Goal: Task Accomplishment & Management: Use online tool/utility

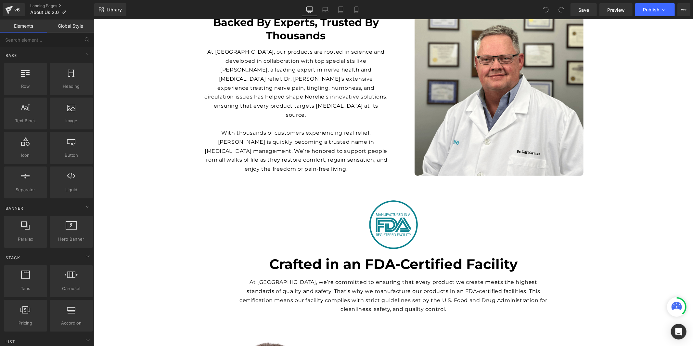
scroll to position [759, 0]
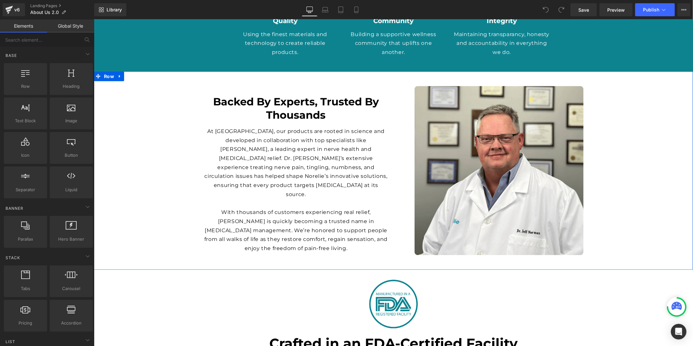
click at [134, 160] on div "Backed By Experts, Trusted By Thousands Heading At [GEOGRAPHIC_DATA], our produ…" at bounding box center [393, 170] width 599 height 179
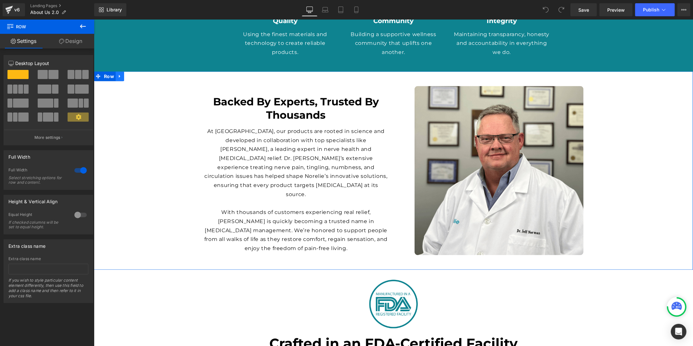
click at [119, 74] on icon at bounding box center [119, 75] width 1 height 3
click at [138, 73] on icon at bounding box center [136, 75] width 5 height 5
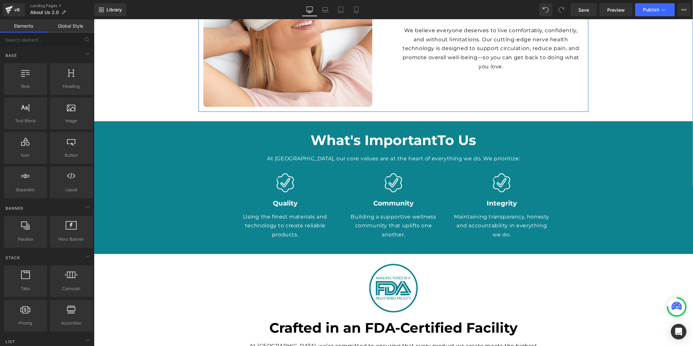
scroll to position [788, 0]
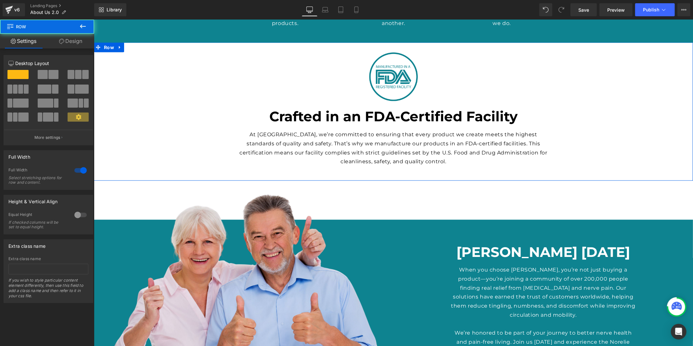
click at [182, 86] on div "Image Crafted in an FDA-Certified Facility Heading At [GEOGRAPHIC_DATA], we’re …" at bounding box center [393, 111] width 599 height 119
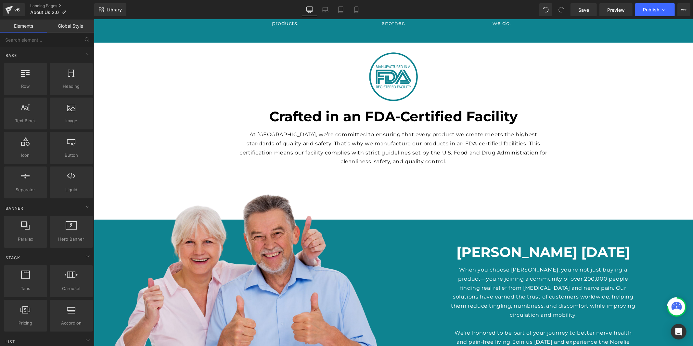
click at [581, 187] on div "Empowering Your Journey to Wellness Heading Discover the Norelie difference in …" at bounding box center [393, 181] width 599 height 1789
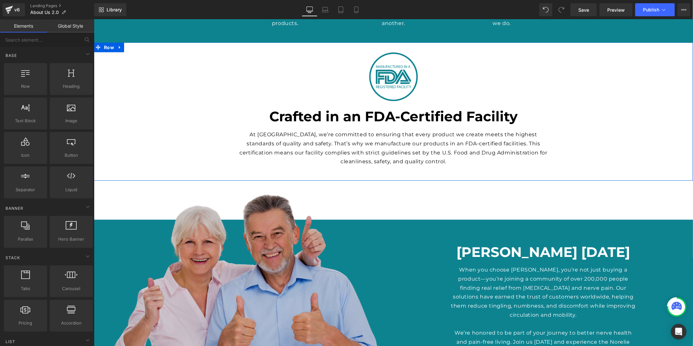
click at [273, 219] on img at bounding box center [244, 290] width 300 height 230
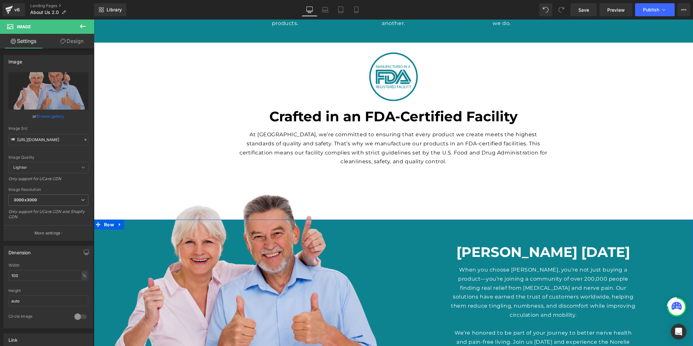
click at [461, 233] on div "[PERSON_NAME] [DATE] Heading When you choose [PERSON_NAME], you’re not just buy…" at bounding box center [543, 312] width 300 height 185
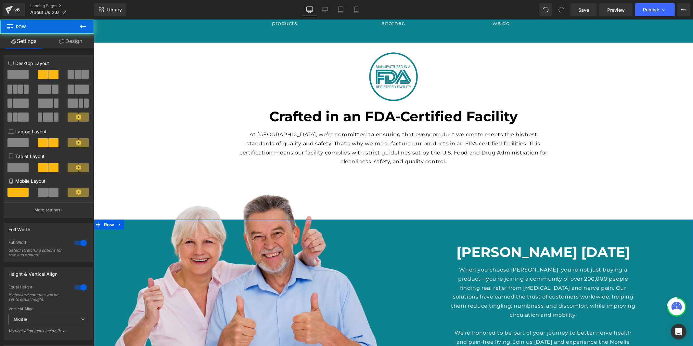
click at [481, 249] on h1 "[PERSON_NAME] [DATE]" at bounding box center [543, 252] width 185 height 18
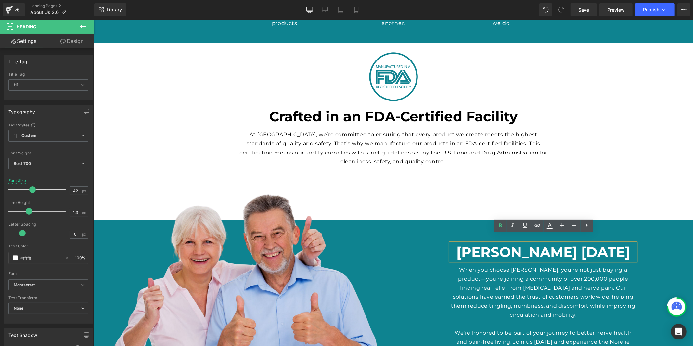
click at [412, 242] on div "[PERSON_NAME] [DATE] Heading When you choose [PERSON_NAME], you’re not just buy…" at bounding box center [543, 312] width 300 height 185
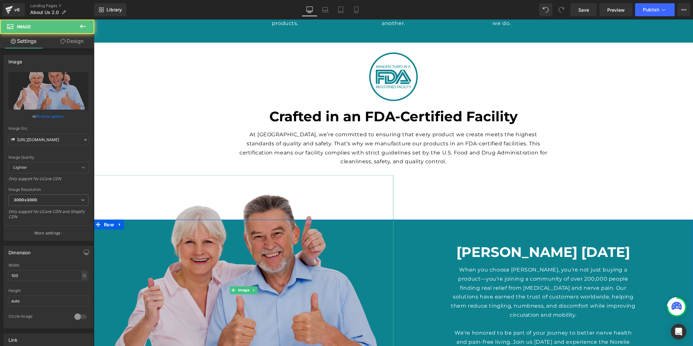
click at [121, 248] on img at bounding box center [244, 290] width 300 height 230
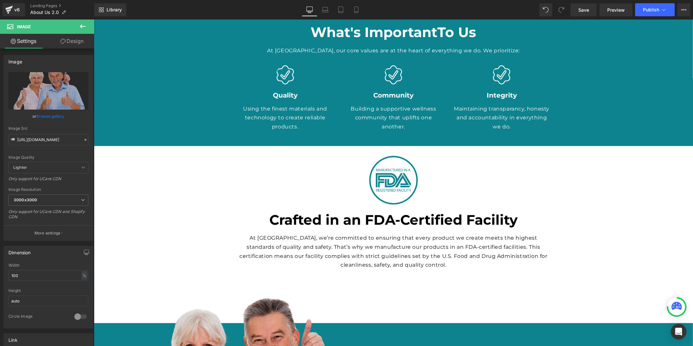
scroll to position [686, 0]
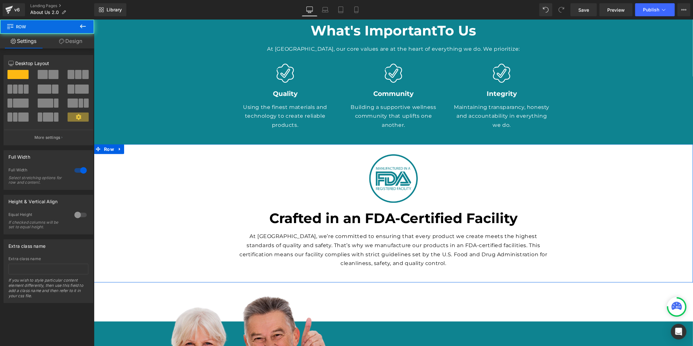
click at [219, 188] on div "Image Crafted in an FDA-Certified Facility Heading At [GEOGRAPHIC_DATA], we’re …" at bounding box center [393, 213] width 599 height 119
click at [71, 44] on link "Design" at bounding box center [70, 41] width 47 height 15
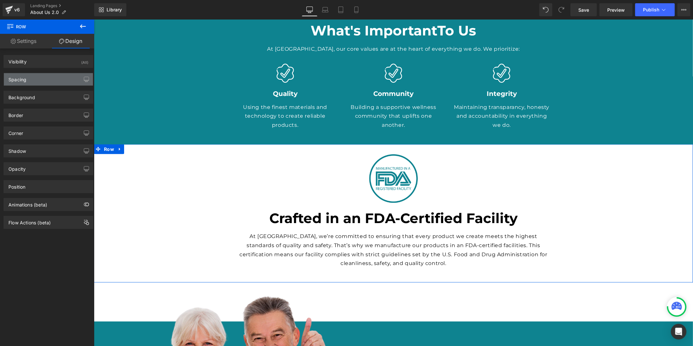
click at [55, 79] on div "Spacing" at bounding box center [48, 79] width 89 height 12
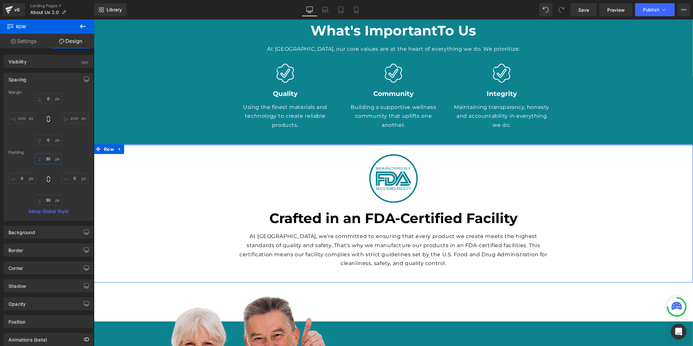
click at [49, 159] on input "30" at bounding box center [48, 158] width 27 height 11
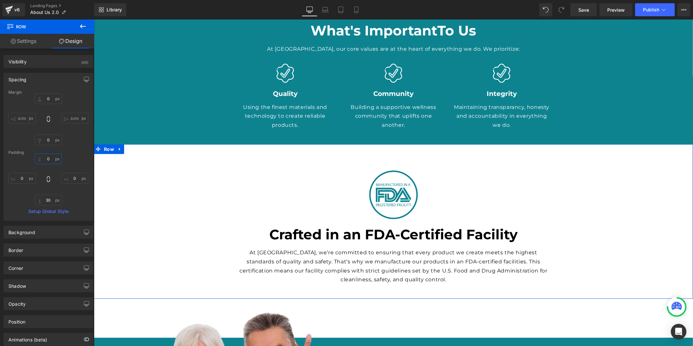
type input "90"
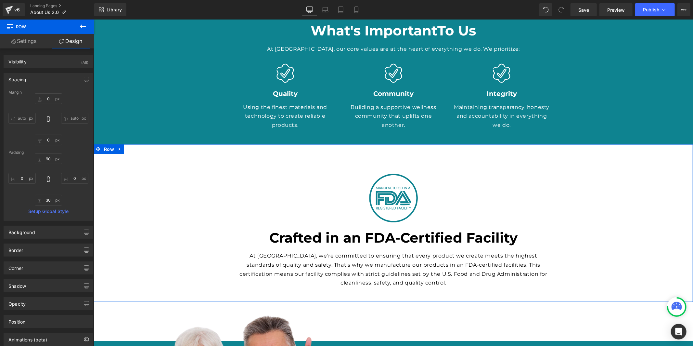
click at [388, 230] on div "Crafted in an FDA-Certified Facility Heading" at bounding box center [393, 238] width 315 height 18
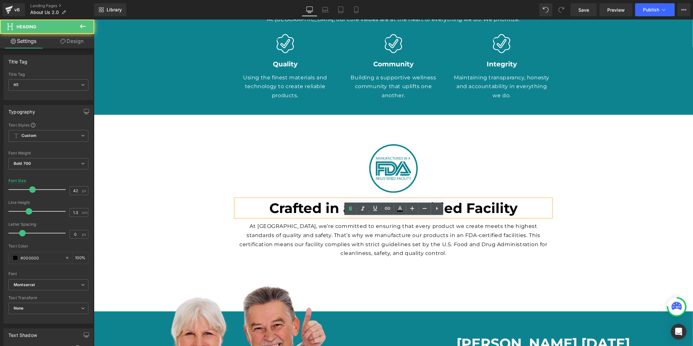
scroll to position [764, 0]
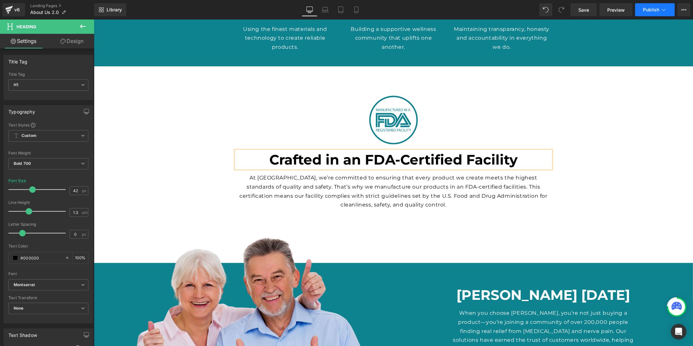
click at [650, 10] on span "Publish" at bounding box center [651, 9] width 16 height 5
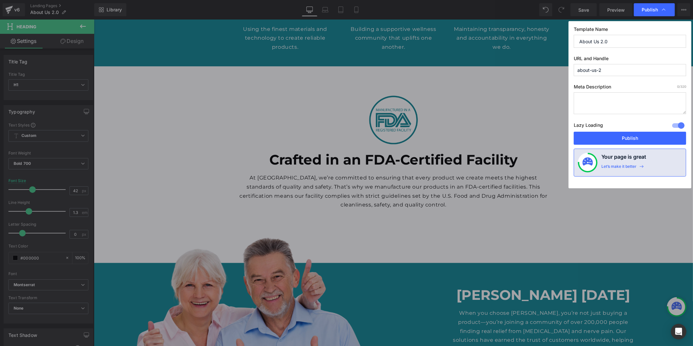
drag, startPoint x: 620, startPoint y: 138, endPoint x: 602, endPoint y: 45, distance: 94.7
click at [604, 48] on div "Template Name About Us 2.0 URL and Handle about-us-2 Meta Description 0 /320 La…" at bounding box center [630, 104] width 123 height 167
drag, startPoint x: 600, startPoint y: 40, endPoint x: 618, endPoint y: 42, distance: 18.6
click at [618, 42] on input "About Us 2.0" at bounding box center [630, 41] width 112 height 13
type input "About Us"
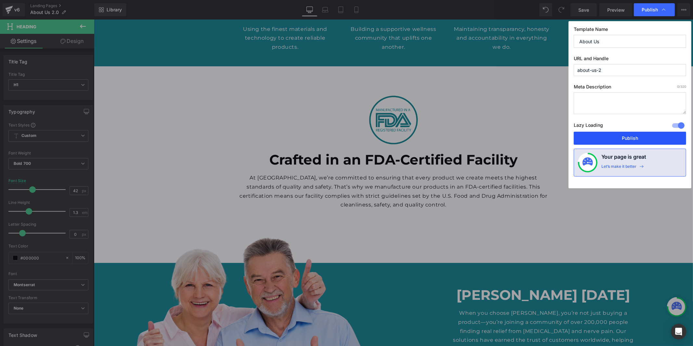
click at [617, 138] on button "Publish" at bounding box center [630, 138] width 112 height 13
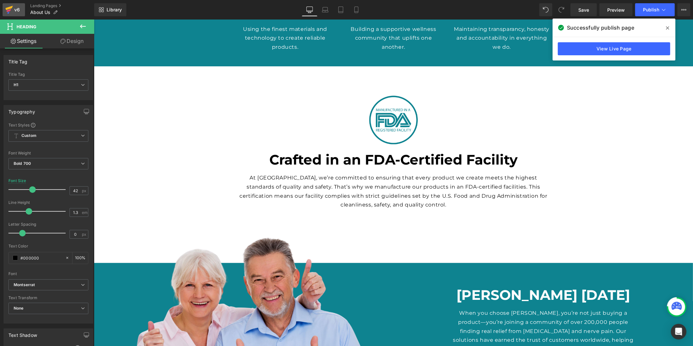
click at [10, 11] on icon at bounding box center [9, 10] width 8 height 16
